Goal: Task Accomplishment & Management: Complete application form

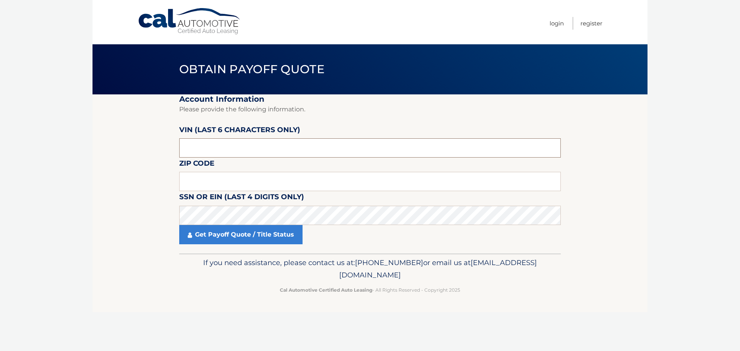
click at [210, 148] on input "text" at bounding box center [370, 147] width 382 height 19
click at [209, 148] on input "text" at bounding box center [370, 147] width 382 height 19
type input "517172"
click at [195, 188] on input "text" at bounding box center [370, 181] width 382 height 19
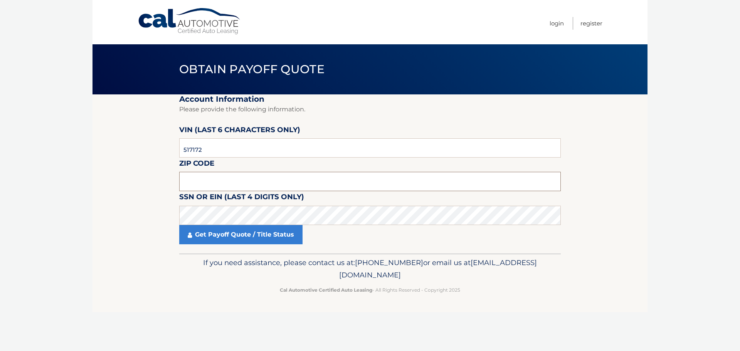
click at [281, 179] on input "text" at bounding box center [370, 181] width 382 height 19
type input "08021"
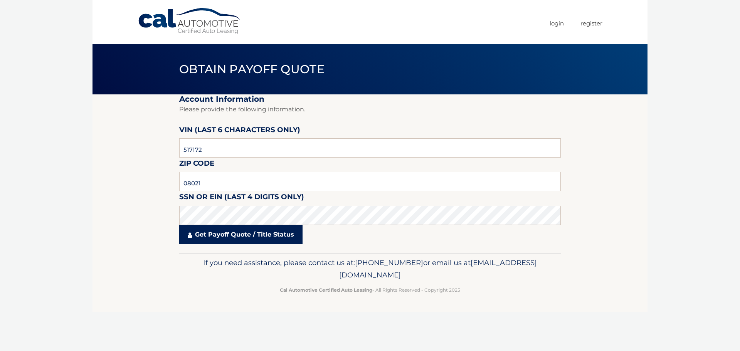
click at [255, 234] on link "Get Payoff Quote / Title Status" at bounding box center [240, 234] width 123 height 19
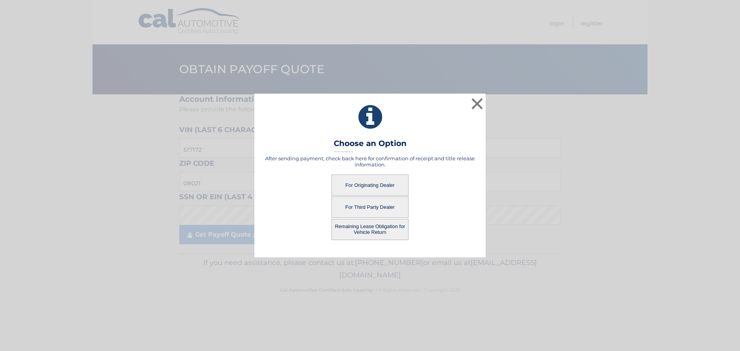
click at [363, 180] on button "For Originating Dealer" at bounding box center [369, 185] width 77 height 21
click at [363, 184] on button "For Originating Dealer" at bounding box center [369, 185] width 77 height 21
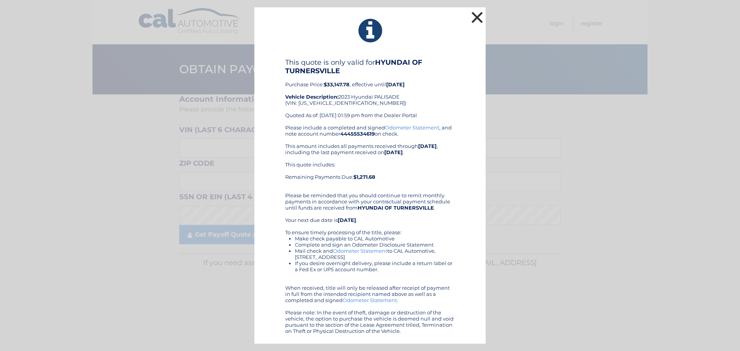
click at [475, 17] on button "×" at bounding box center [476, 17] width 15 height 15
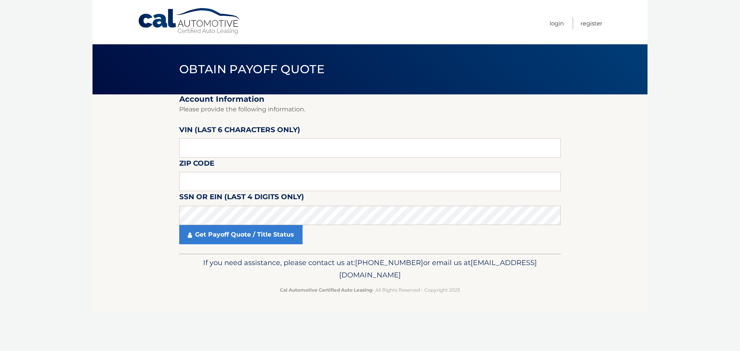
click at [166, 24] on link "Cal Automotive" at bounding box center [190, 21] width 104 height 27
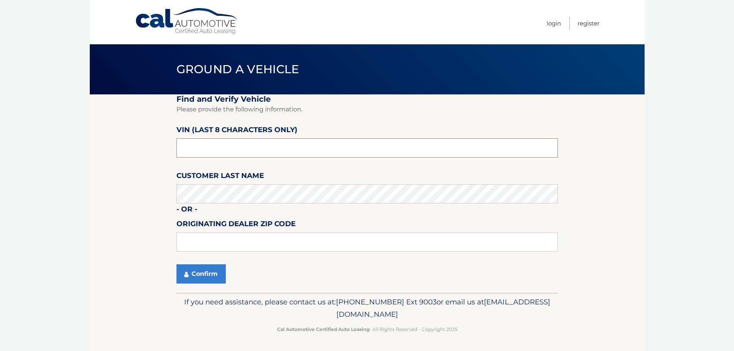
click at [211, 147] on input "text" at bounding box center [368, 147] width 382 height 19
type input "pu517172"
type input "08012"
click at [190, 272] on button "Confirm" at bounding box center [201, 273] width 49 height 19
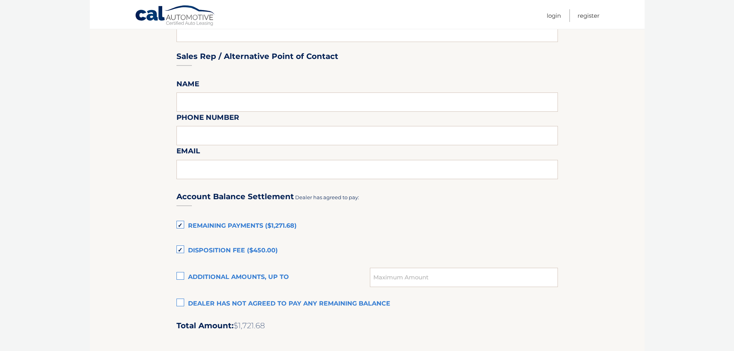
scroll to position [377, 0]
